Goal: Transaction & Acquisition: Obtain resource

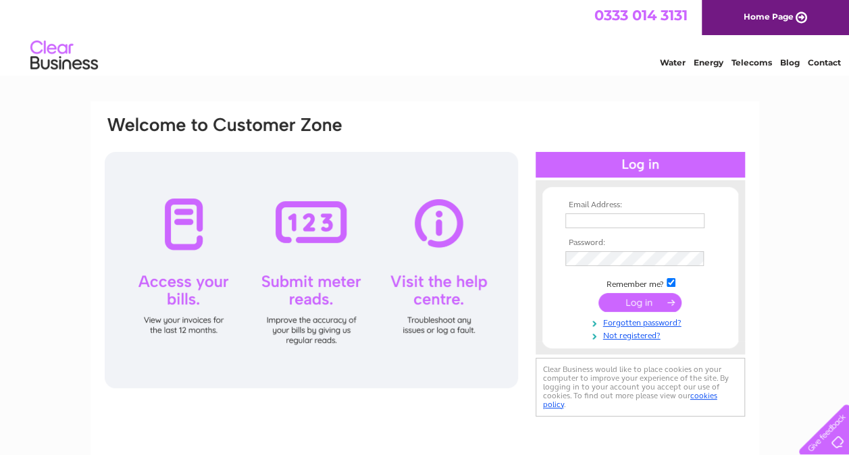
type input "[DOMAIN_NAME][EMAIL_ADDRESS][PERSON_NAME][DOMAIN_NAME]"
click at [635, 301] on input "submit" at bounding box center [640, 302] width 83 height 19
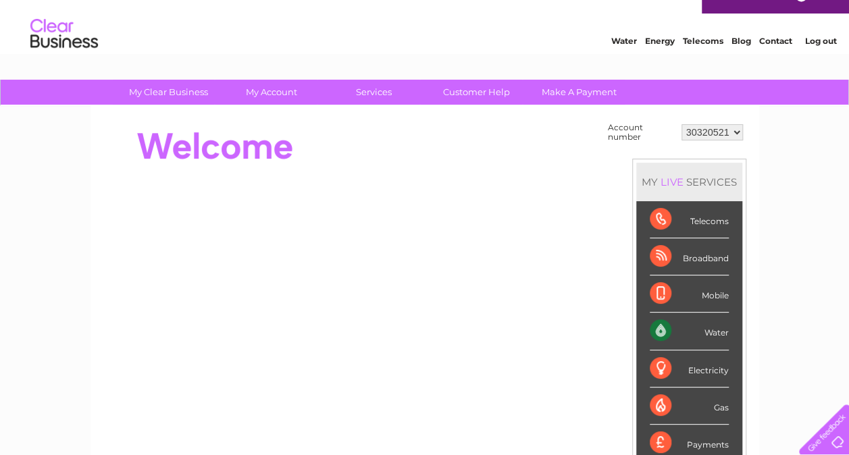
scroll to position [23, 0]
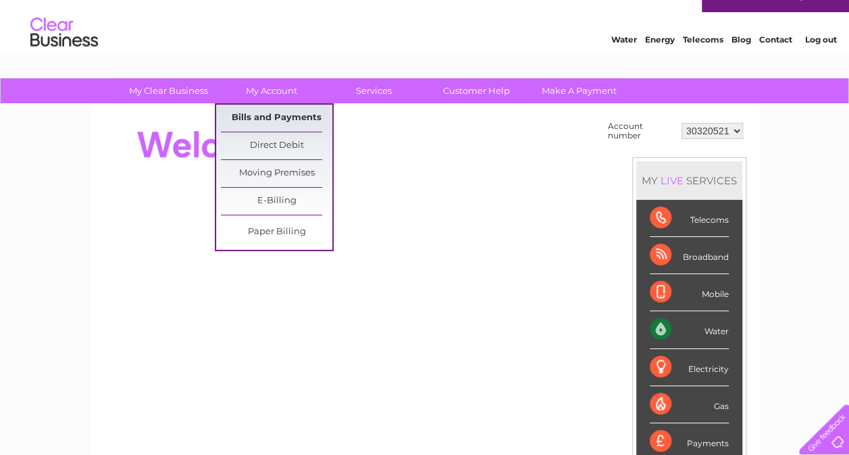
click at [267, 116] on link "Bills and Payments" at bounding box center [276, 118] width 111 height 27
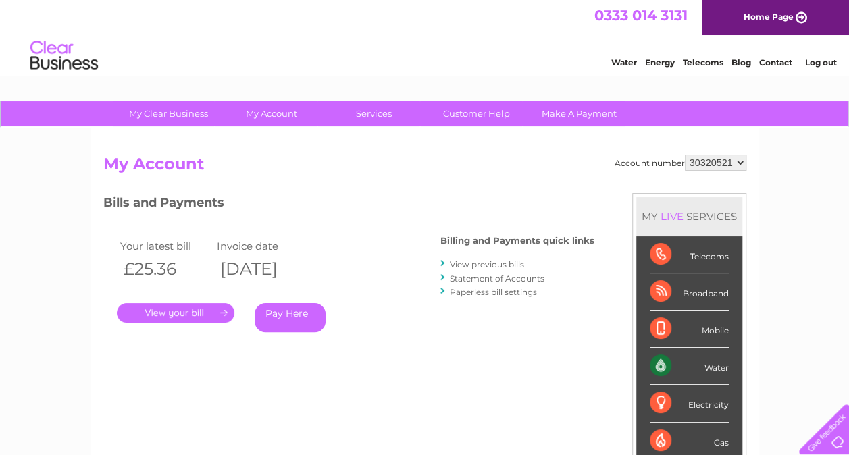
click at [177, 309] on link "." at bounding box center [176, 313] width 118 height 20
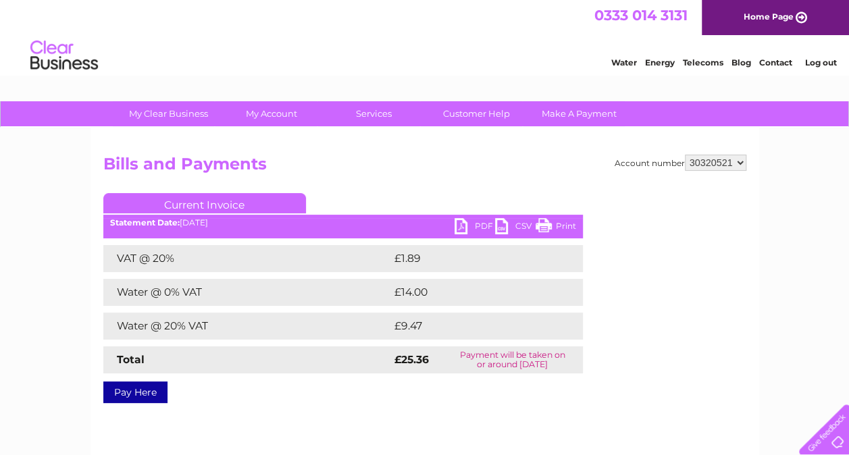
click at [481, 227] on link "PDF" at bounding box center [475, 228] width 41 height 20
